Goal: Task Accomplishment & Management: Manage account settings

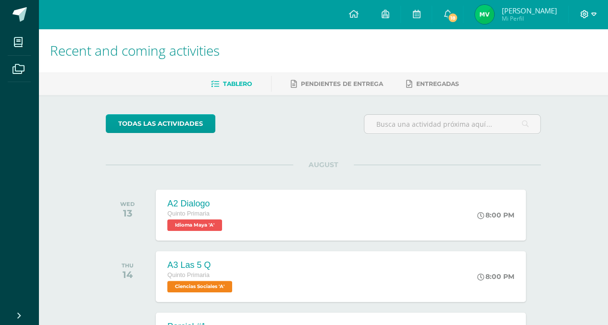
click at [593, 14] on icon at bounding box center [593, 14] width 5 height 9
click at [559, 71] on link "Cerrar sesión" at bounding box center [558, 66] width 76 height 14
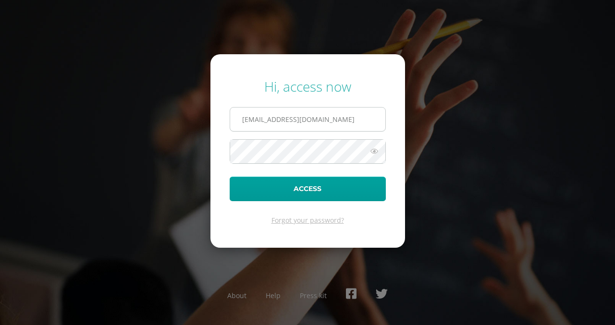
click at [281, 122] on input "alumno23vsvq@integralamericano.edu.gt" at bounding box center [307, 120] width 155 height 24
click at [284, 123] on input "alumno23afvq@integralamericano.edu.gt" at bounding box center [307, 120] width 155 height 24
type input "alumno23afqm@integralamericano.edu.gt"
click at [230, 177] on button "Access" at bounding box center [308, 189] width 156 height 25
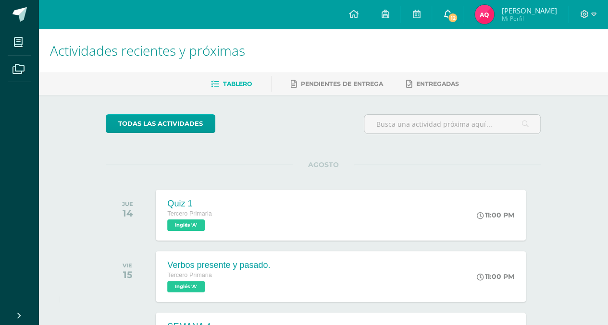
click at [456, 18] on span "12" at bounding box center [452, 17] width 11 height 11
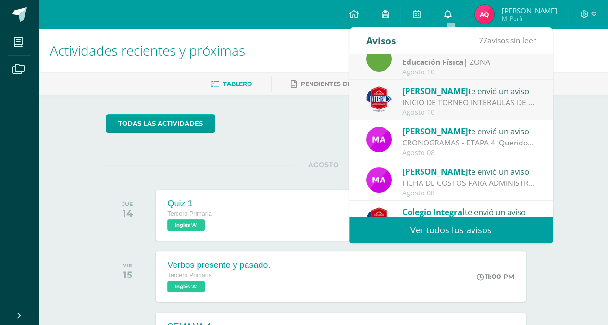
scroll to position [96, 0]
click at [523, 175] on div "María Jolón te envió un aviso" at bounding box center [469, 171] width 134 height 12
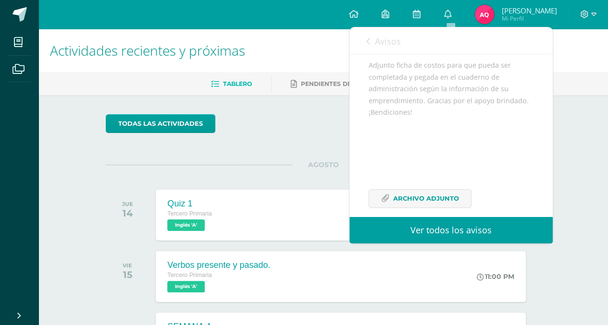
scroll to position [140, 0]
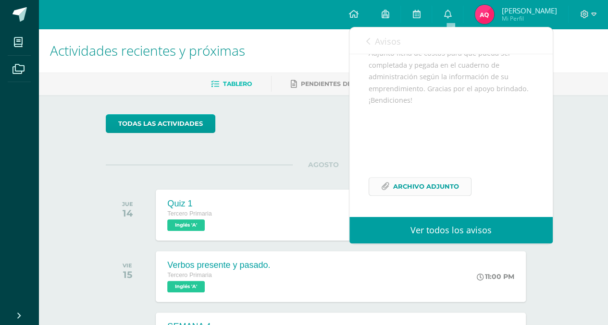
click at [454, 183] on span "Archivo Adjunto" at bounding box center [426, 187] width 66 height 18
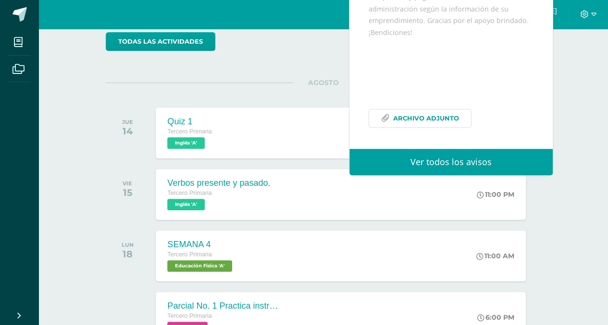
scroll to position [84, 0]
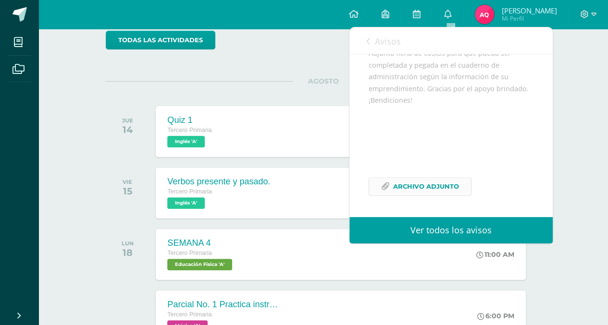
click at [447, 186] on span "Archivo Adjunto" at bounding box center [426, 187] width 66 height 18
